Goal: Find specific page/section: Find specific page/section

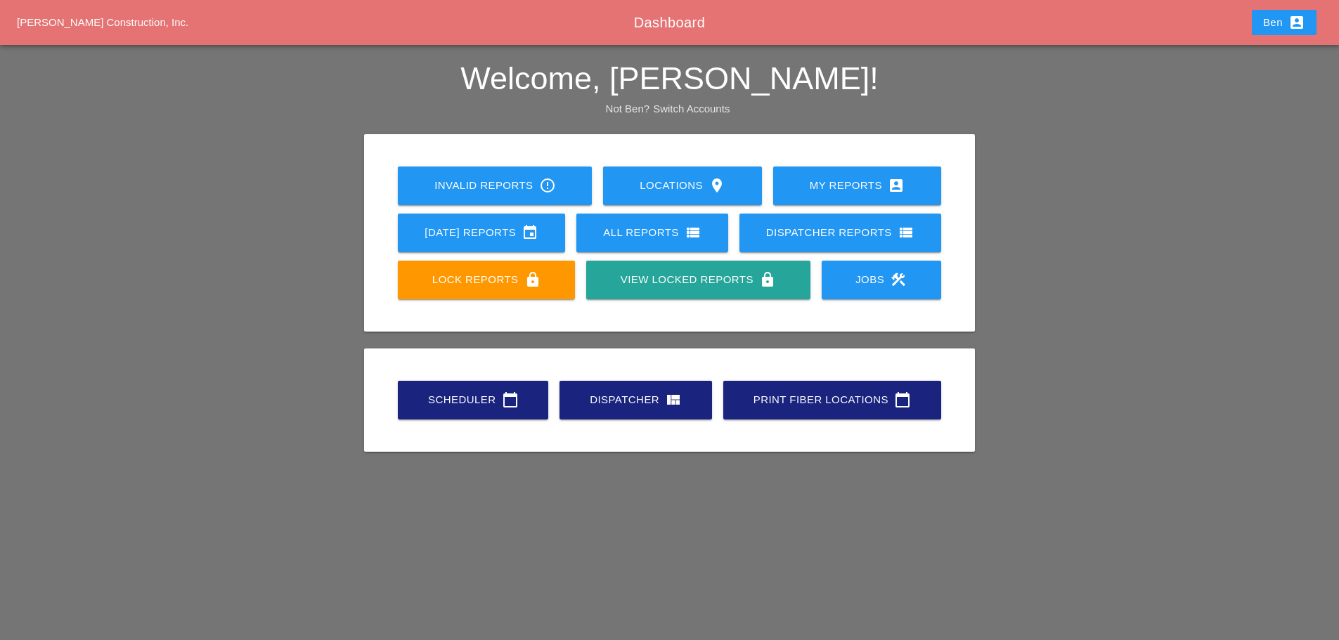
click at [446, 410] on link "Scheduler calendar_today" at bounding box center [473, 400] width 150 height 39
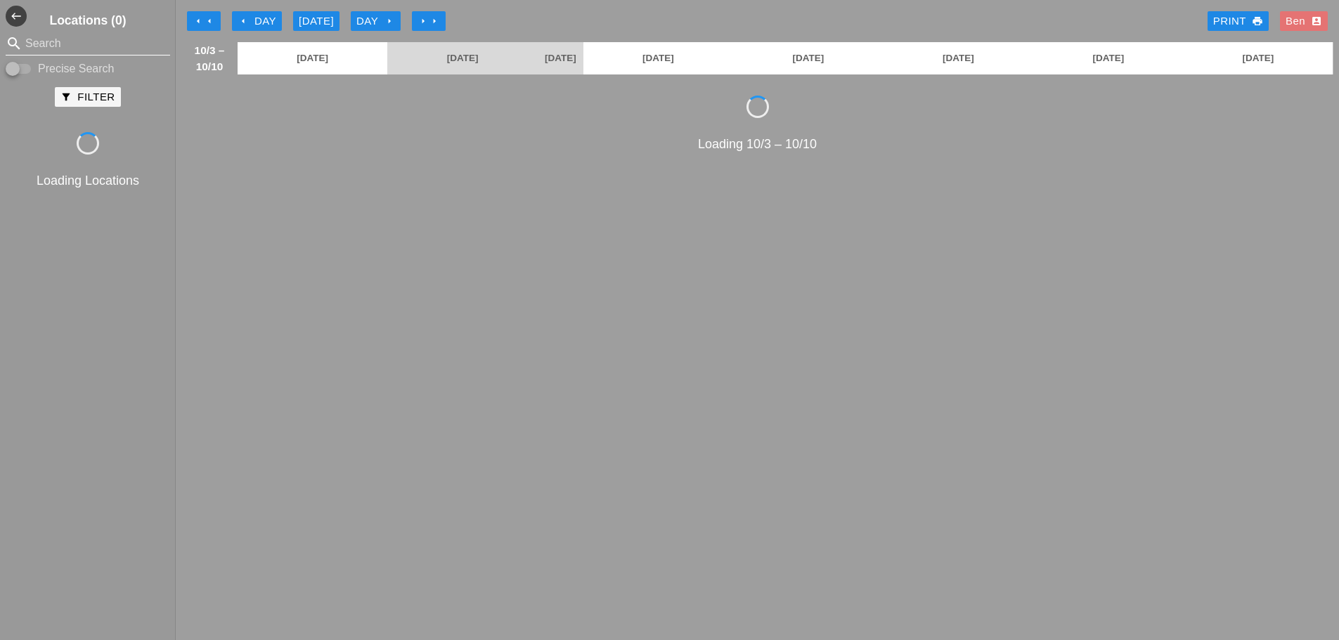
click at [92, 31] on div "Locations (0) search Search Precise Search filter_alt Filter Loading Locations" at bounding box center [88, 320] width 176 height 640
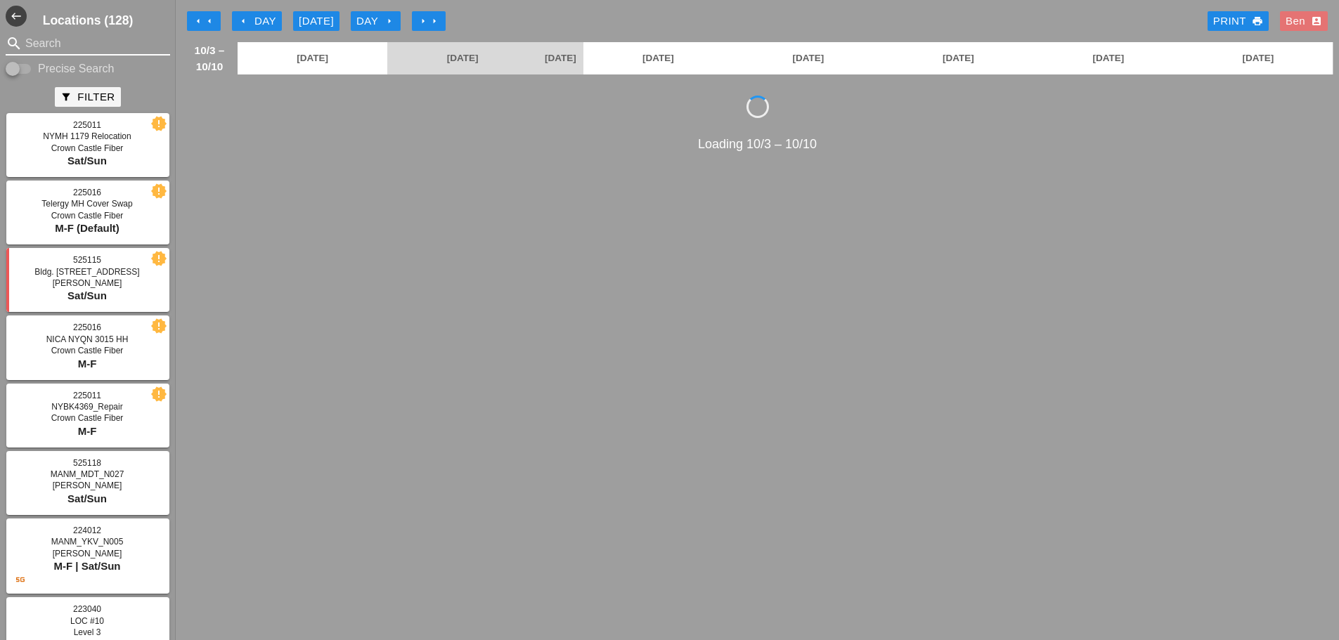
click at [95, 43] on input "Search" at bounding box center [87, 43] width 125 height 22
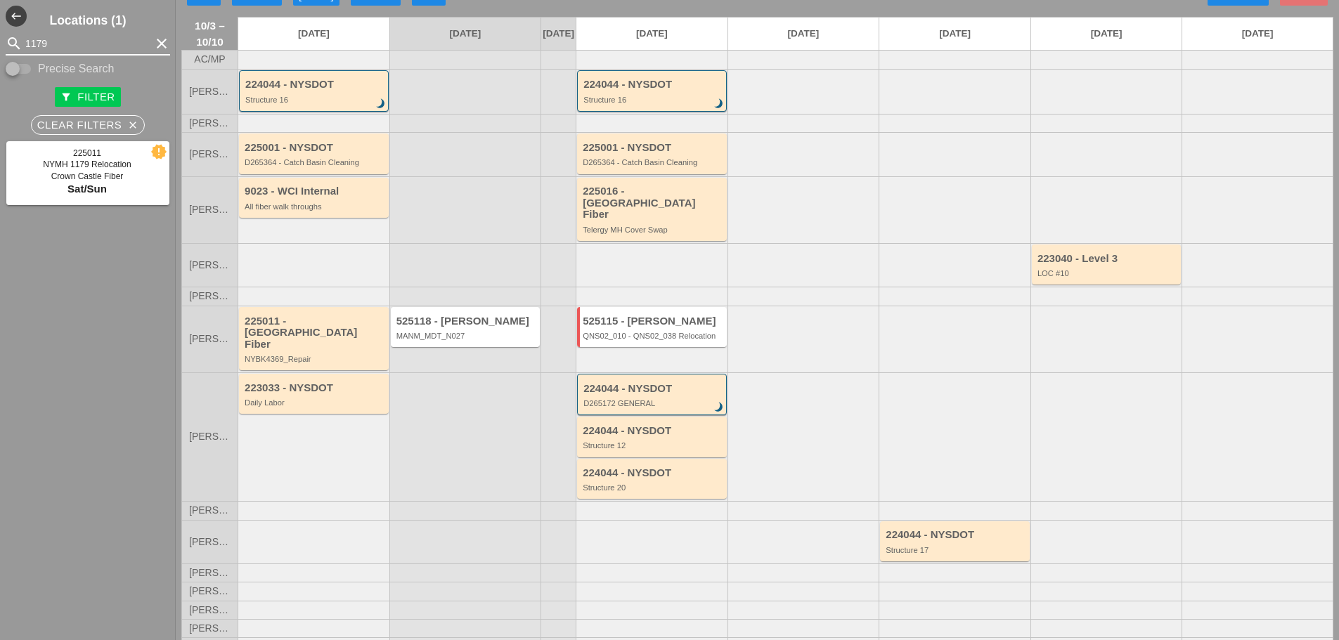
scroll to position [39, 0]
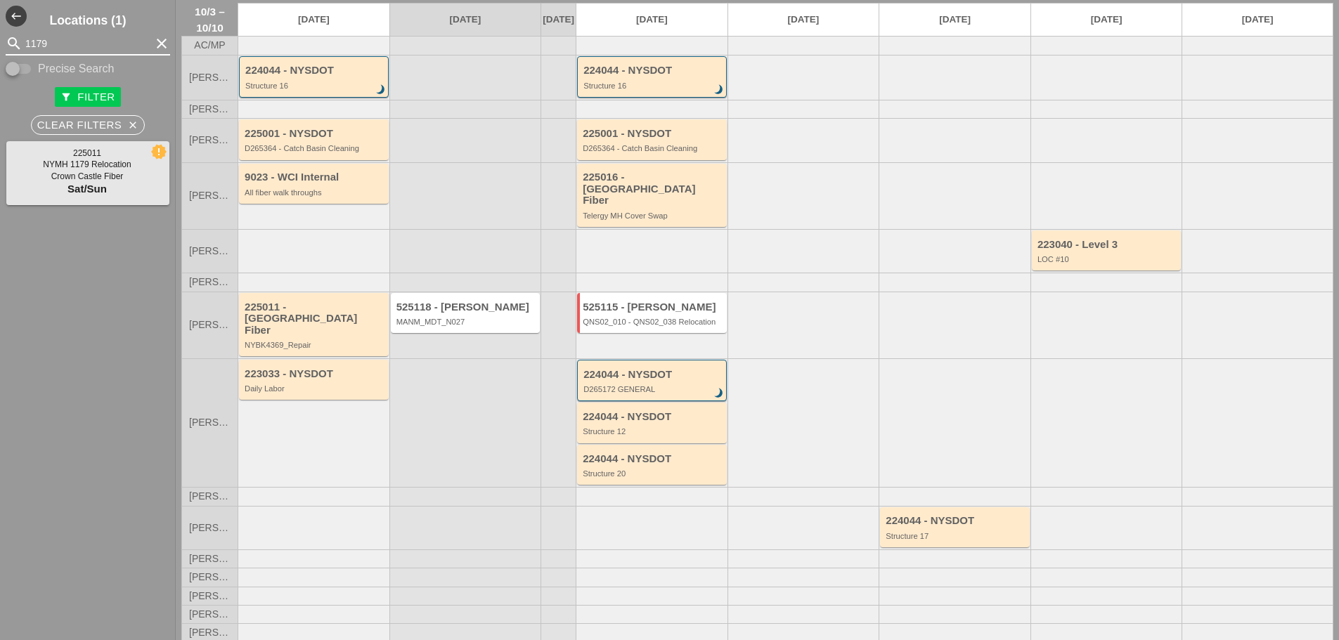
type input "1179"
